Goal: Communication & Community: Participate in discussion

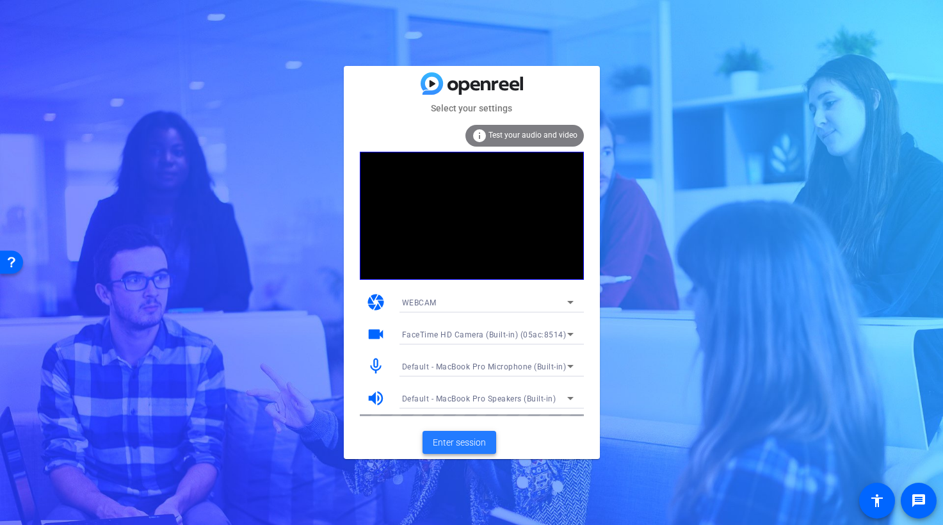
click at [462, 443] on span "Enter session" at bounding box center [459, 442] width 53 height 13
click at [462, 440] on span "Enter session" at bounding box center [459, 442] width 53 height 13
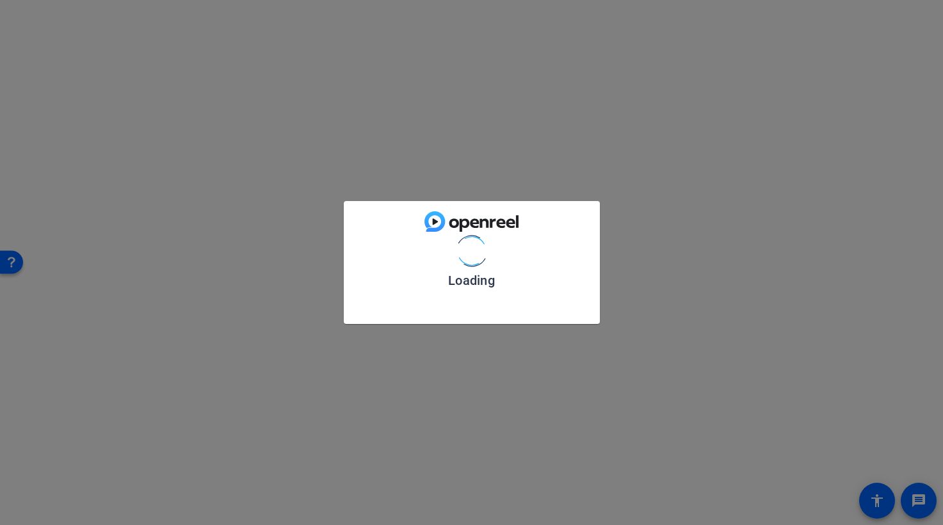
click at [462, 440] on div "Loading" at bounding box center [471, 262] width 943 height 525
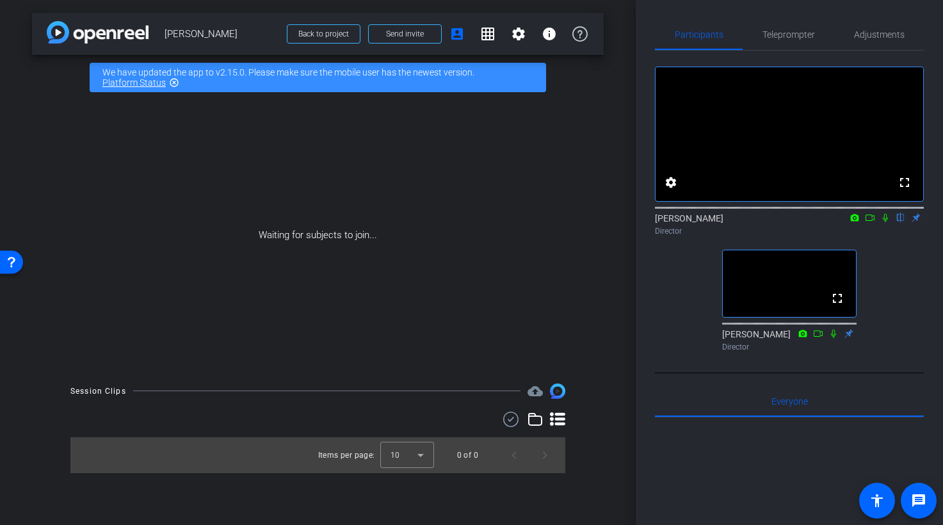
click at [891, 223] on mat-icon at bounding box center [885, 218] width 15 height 12
click at [888, 222] on icon at bounding box center [885, 217] width 10 height 9
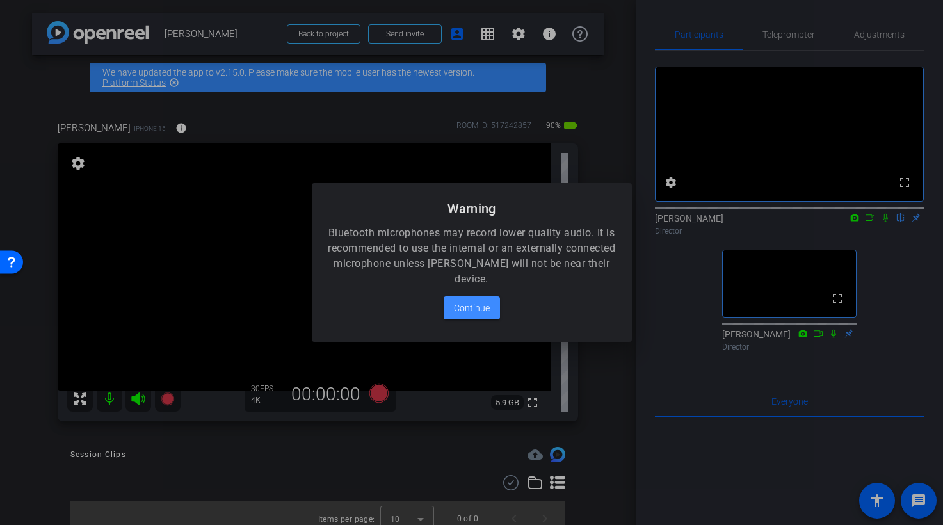
click at [589, 359] on div at bounding box center [471, 262] width 943 height 525
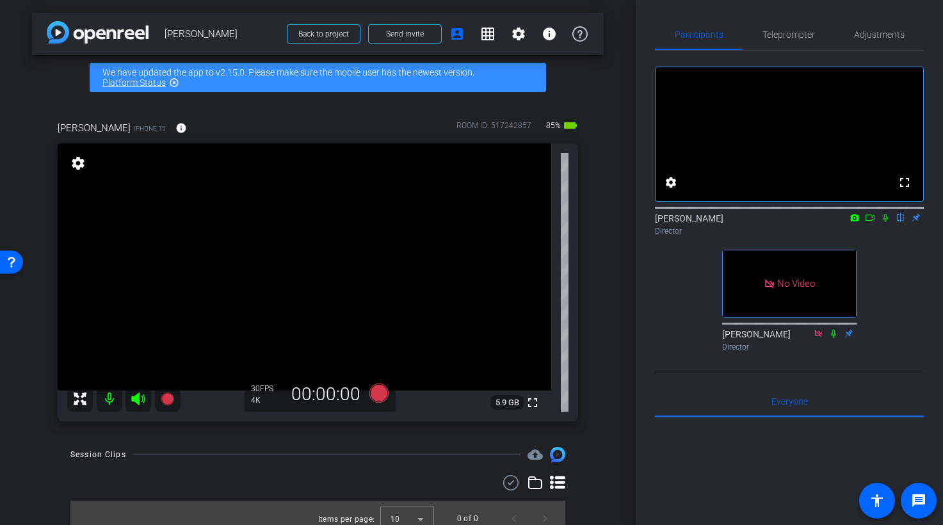
click at [868, 222] on icon at bounding box center [870, 217] width 10 height 9
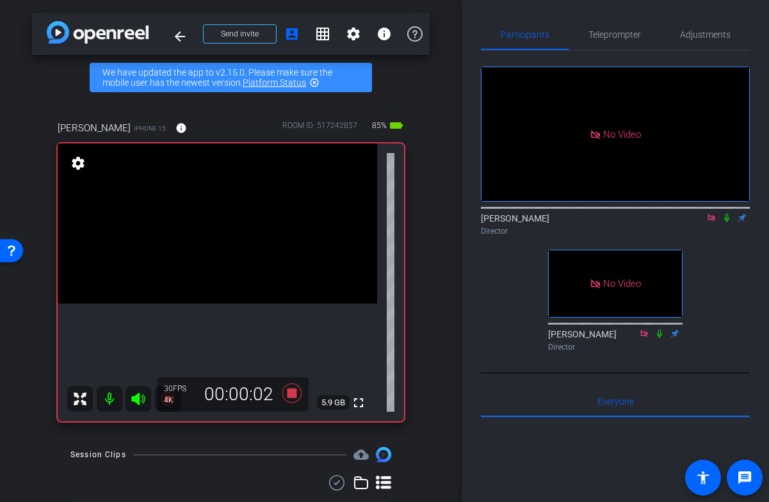
click at [729, 222] on icon at bounding box center [727, 217] width 10 height 9
click at [729, 222] on icon at bounding box center [727, 218] width 7 height 8
click at [729, 222] on icon at bounding box center [726, 218] width 5 height 8
click at [729, 222] on icon at bounding box center [727, 218] width 7 height 8
click at [727, 222] on icon at bounding box center [727, 217] width 10 height 9
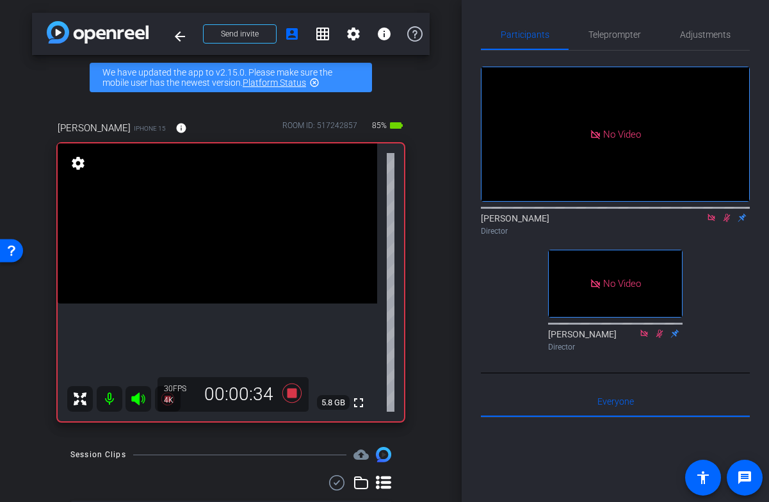
click at [729, 222] on icon at bounding box center [727, 217] width 10 height 9
click at [727, 222] on icon at bounding box center [726, 218] width 5 height 8
click at [727, 222] on icon at bounding box center [727, 218] width 7 height 8
click at [728, 222] on icon at bounding box center [726, 218] width 5 height 8
click at [724, 222] on icon at bounding box center [727, 217] width 10 height 9
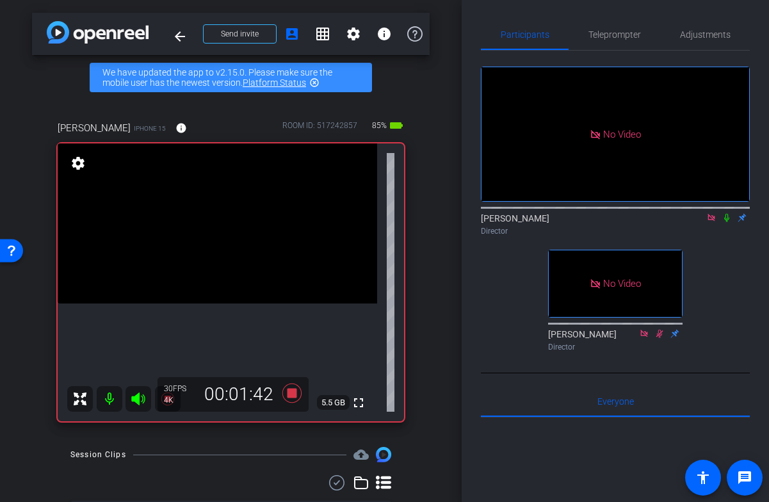
click at [729, 222] on icon at bounding box center [726, 218] width 5 height 8
click at [731, 222] on icon at bounding box center [727, 217] width 10 height 9
click at [729, 222] on icon at bounding box center [727, 217] width 10 height 9
click at [727, 222] on icon at bounding box center [727, 217] width 10 height 9
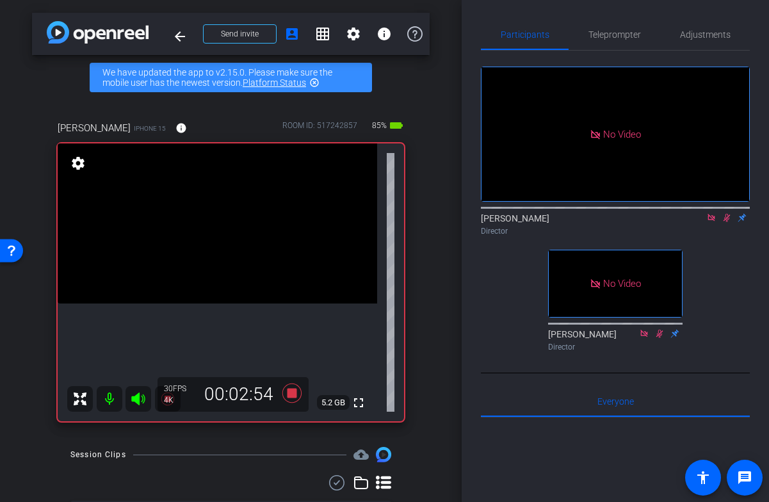
click at [728, 222] on icon at bounding box center [727, 218] width 7 height 8
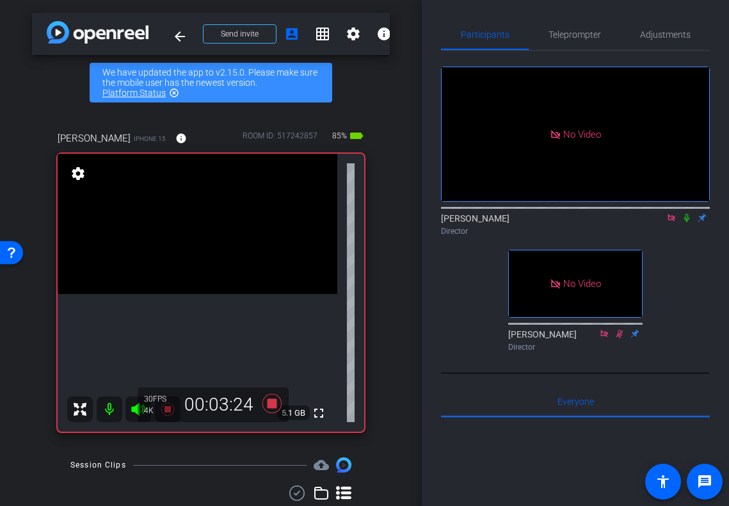
click at [690, 222] on icon at bounding box center [687, 217] width 10 height 9
click at [688, 222] on icon at bounding box center [687, 217] width 10 height 9
click at [689, 222] on icon at bounding box center [687, 218] width 7 height 8
click at [689, 222] on icon at bounding box center [687, 218] width 5 height 8
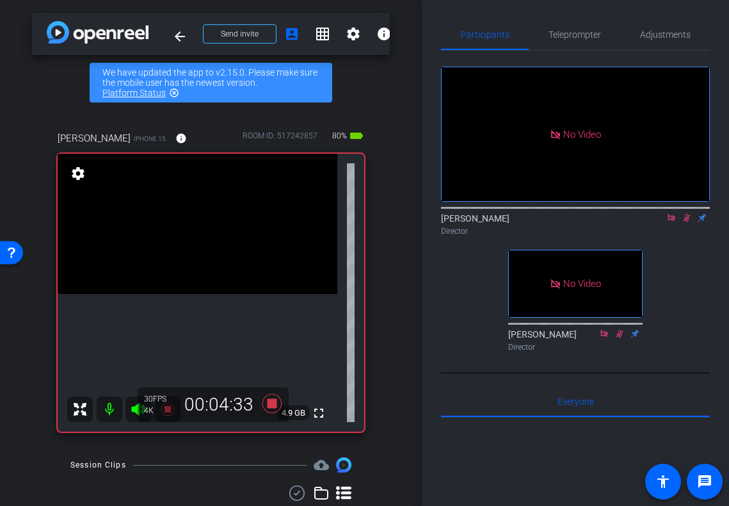
click at [690, 212] on div at bounding box center [575, 207] width 269 height 10
click at [690, 223] on mat-icon at bounding box center [686, 218] width 15 height 12
click at [687, 222] on icon at bounding box center [687, 217] width 10 height 9
click at [690, 222] on icon at bounding box center [687, 217] width 10 height 9
click at [689, 222] on icon at bounding box center [687, 218] width 5 height 8
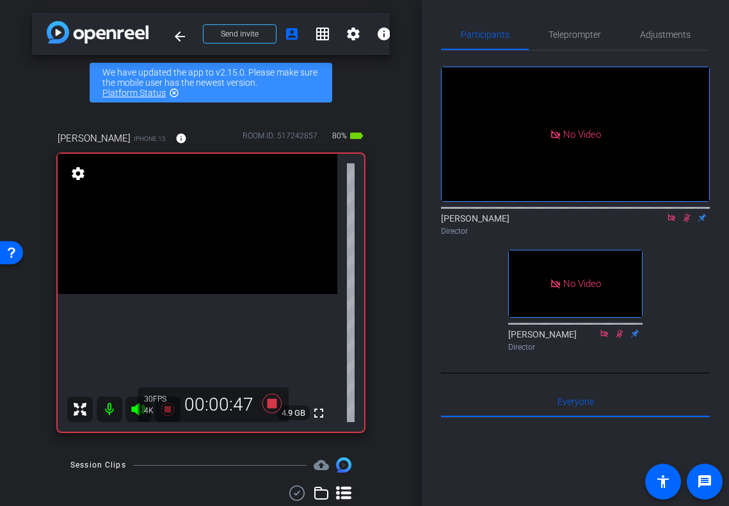
click at [689, 222] on icon at bounding box center [687, 218] width 7 height 8
click at [688, 222] on icon at bounding box center [687, 218] width 5 height 8
click at [688, 222] on icon at bounding box center [687, 218] width 7 height 8
click at [688, 222] on icon at bounding box center [687, 218] width 5 height 8
click at [688, 222] on icon at bounding box center [687, 218] width 7 height 8
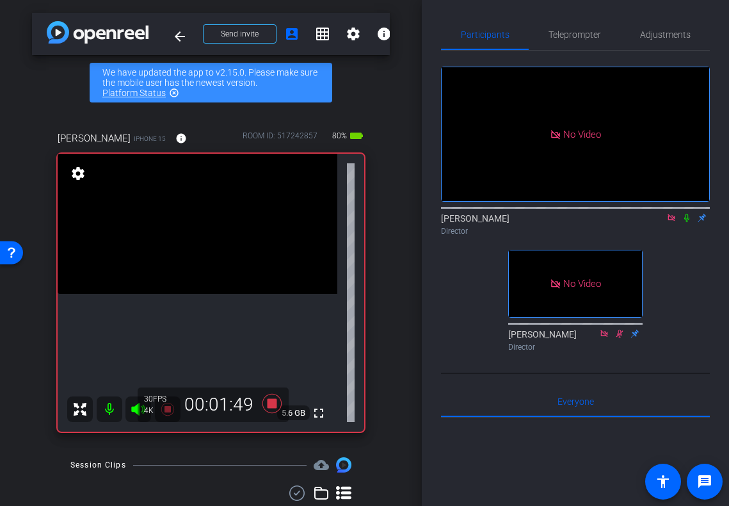
click at [690, 222] on icon at bounding box center [687, 217] width 10 height 9
click at [689, 222] on icon at bounding box center [687, 218] width 7 height 8
click at [687, 222] on icon at bounding box center [687, 217] width 10 height 9
click at [688, 223] on mat-icon at bounding box center [686, 218] width 15 height 12
click at [688, 222] on icon at bounding box center [687, 217] width 10 height 9
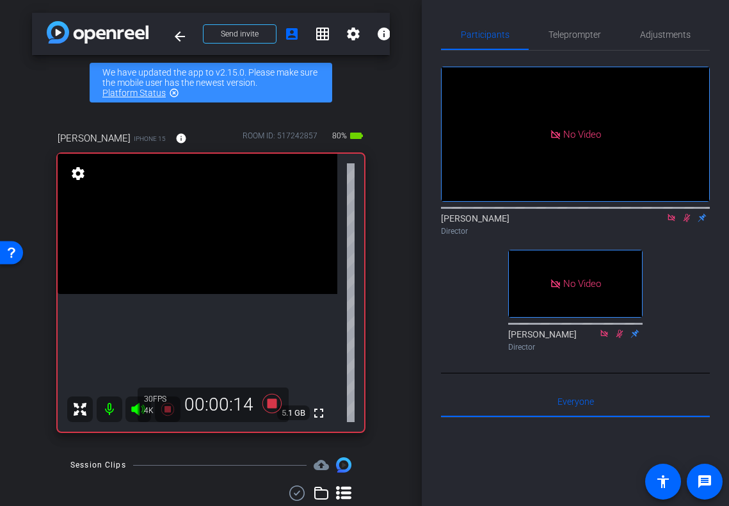
click at [688, 222] on icon at bounding box center [687, 217] width 10 height 9
click at [686, 222] on icon at bounding box center [687, 217] width 10 height 9
click at [686, 222] on icon at bounding box center [687, 218] width 7 height 8
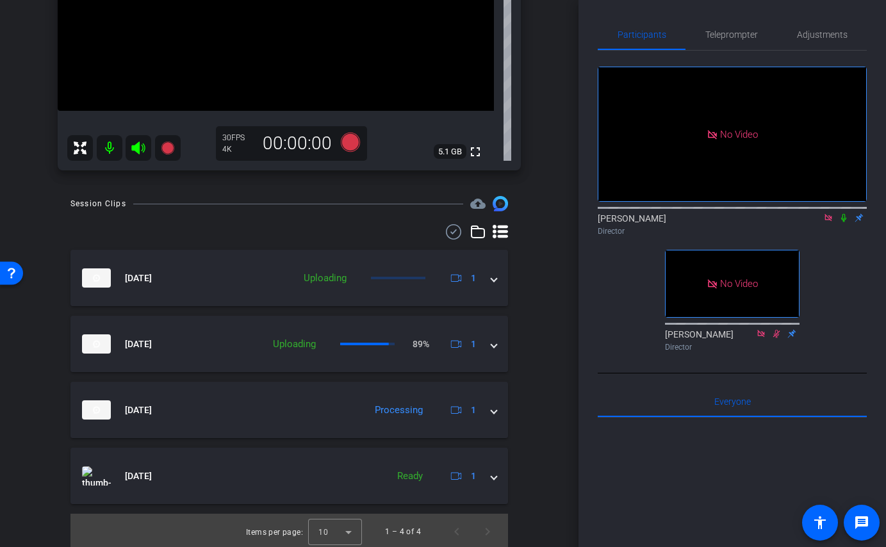
click at [828, 222] on icon at bounding box center [828, 217] width 10 height 9
